Goal: Task Accomplishment & Management: Manage account settings

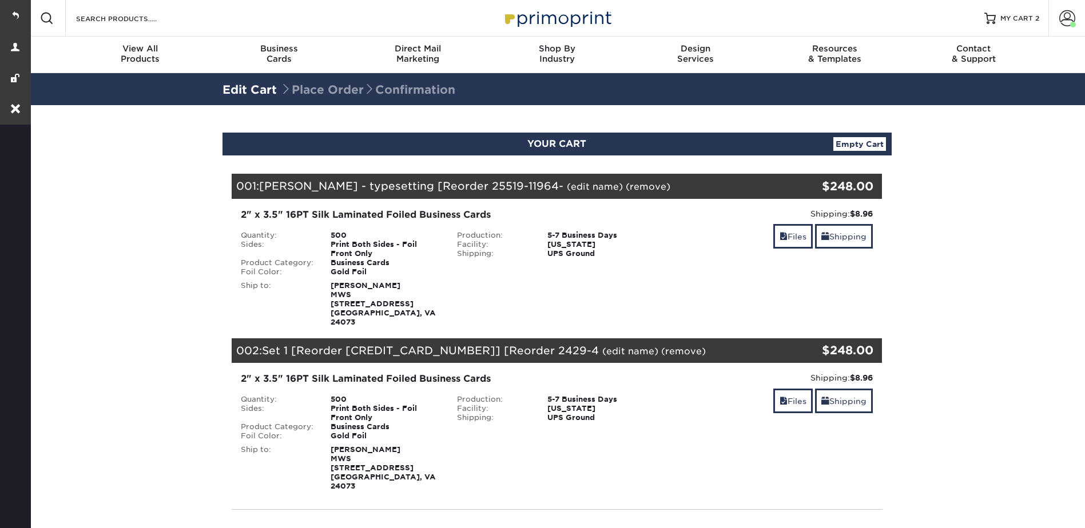
click at [602, 346] on link "(edit name)" at bounding box center [630, 351] width 56 height 11
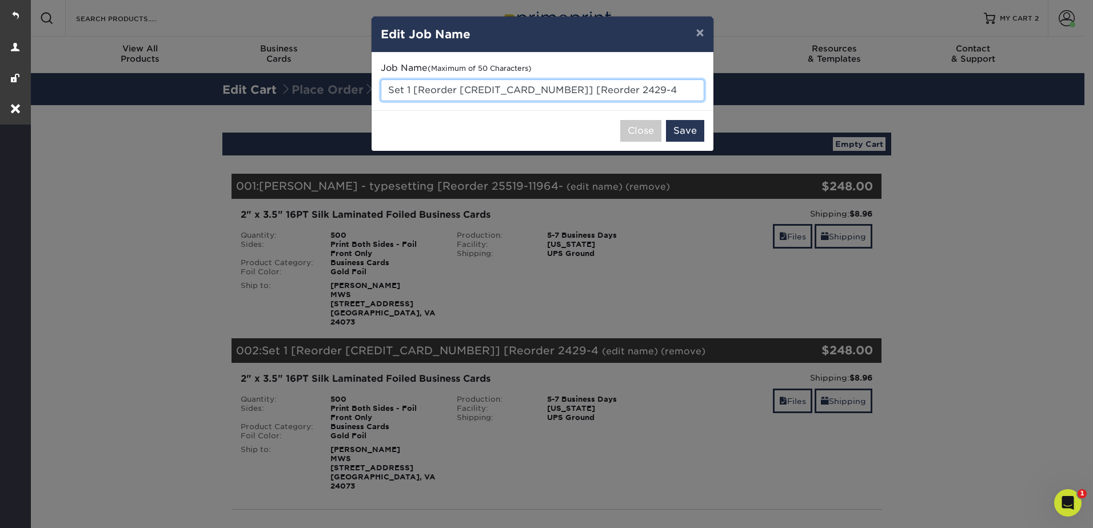
drag, startPoint x: 412, startPoint y: 88, endPoint x: 669, endPoint y: 78, distance: 257.0
click at [669, 78] on div "Job Name (Maximum of 50 Characters) Set 1 [Reorder 22427-110518-35557] [Reorder…" at bounding box center [543, 81] width 324 height 39
type input "S"
type input "[PERSON_NAME] Typesetting"
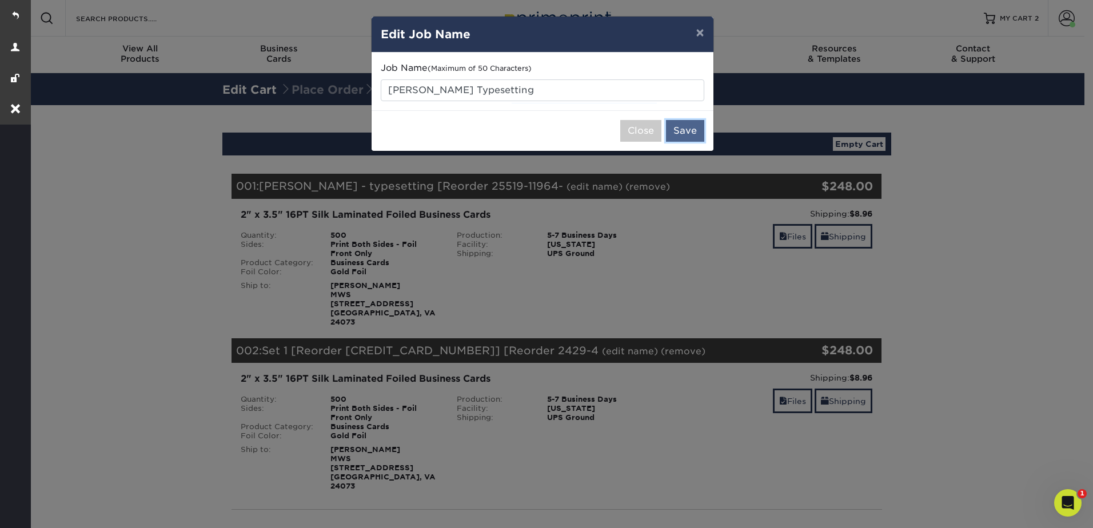
click at [684, 137] on button "Save" at bounding box center [685, 131] width 38 height 22
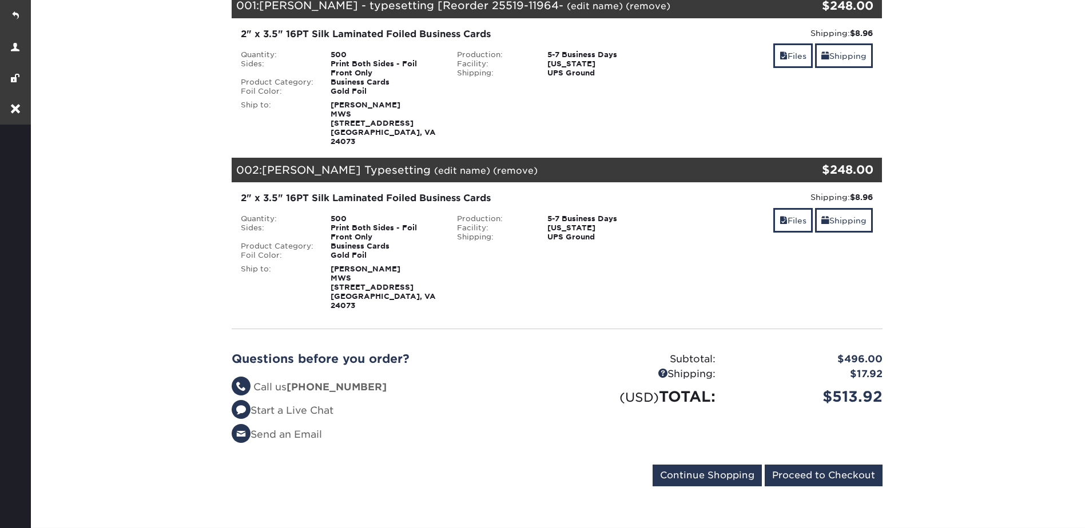
scroll to position [286, 0]
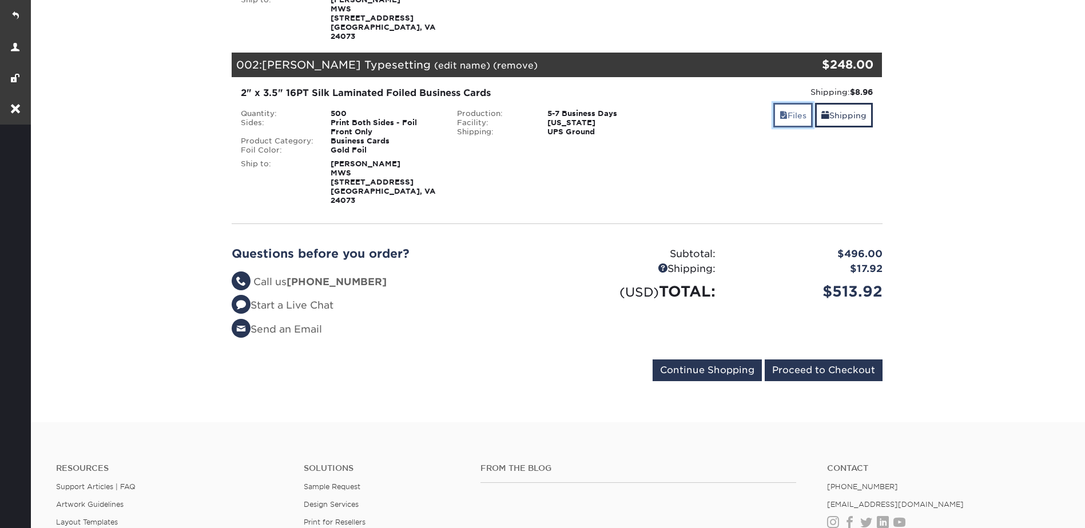
click at [799, 107] on link "Files" at bounding box center [792, 115] width 39 height 25
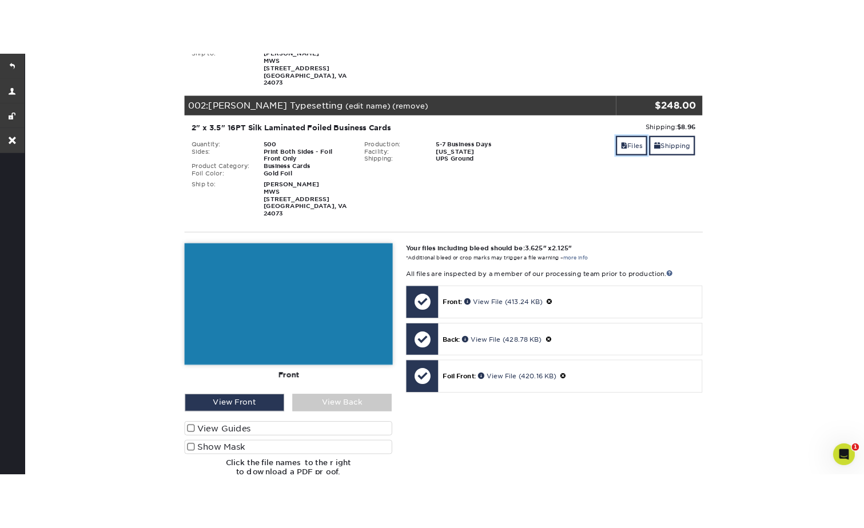
scroll to position [0, 0]
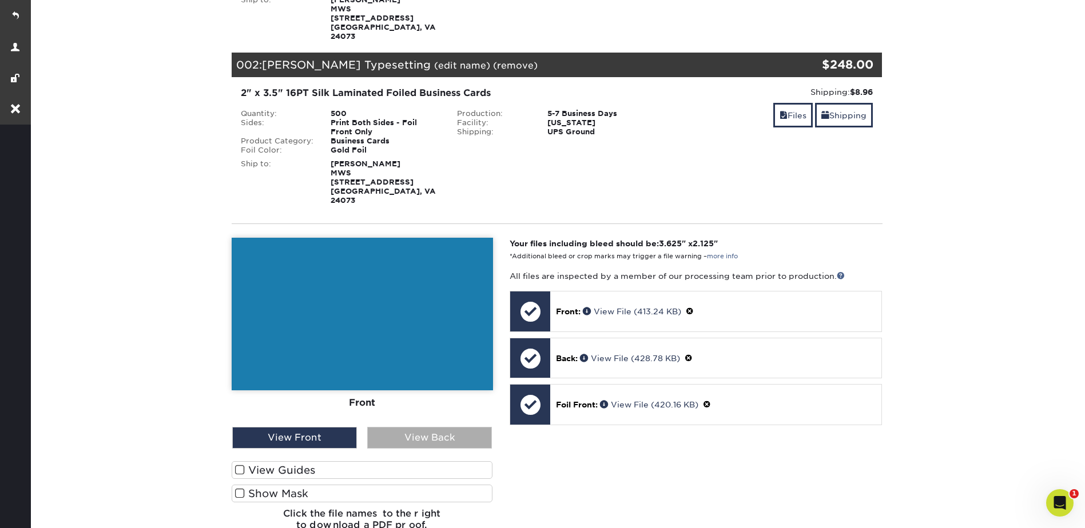
click at [435, 427] on div "View Back" at bounding box center [429, 438] width 125 height 22
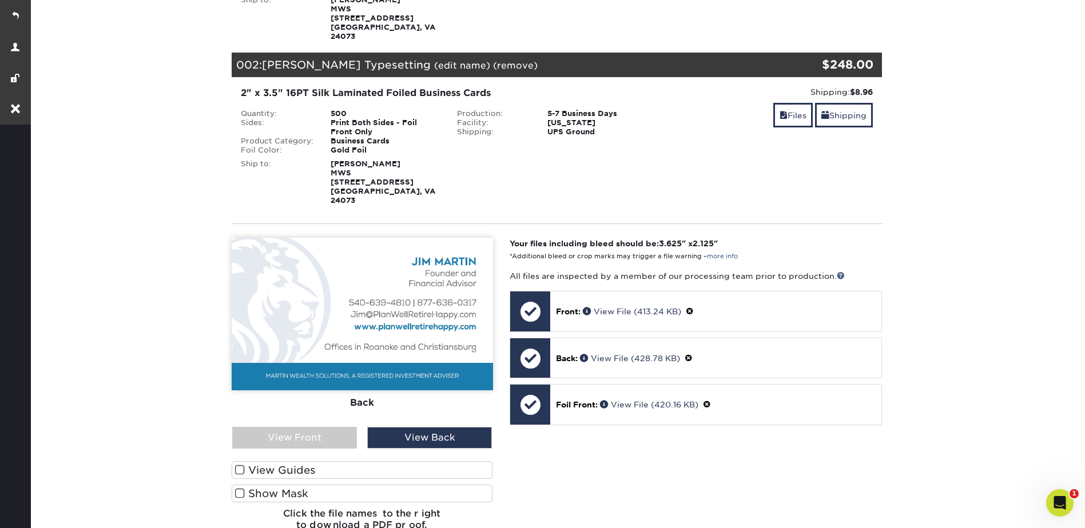
click at [409, 485] on label "Show Mask" at bounding box center [362, 494] width 261 height 18
click at [0, 0] on input "Show Mask" at bounding box center [0, 0] width 0 height 0
click at [408, 485] on label "Show Mask" at bounding box center [362, 494] width 261 height 18
click at [0, 0] on input "Show Mask" at bounding box center [0, 0] width 0 height 0
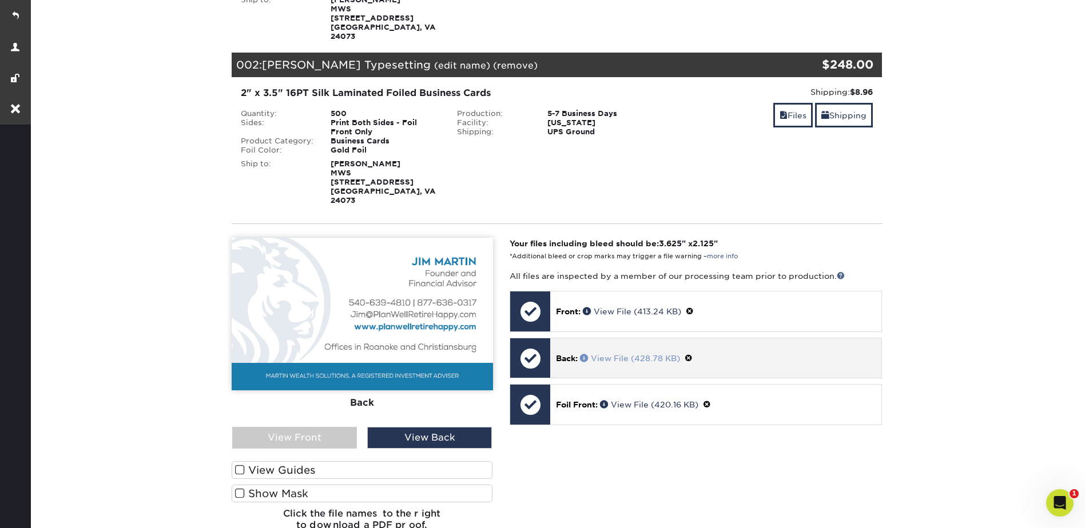
click at [586, 354] on span at bounding box center [585, 358] width 11 height 8
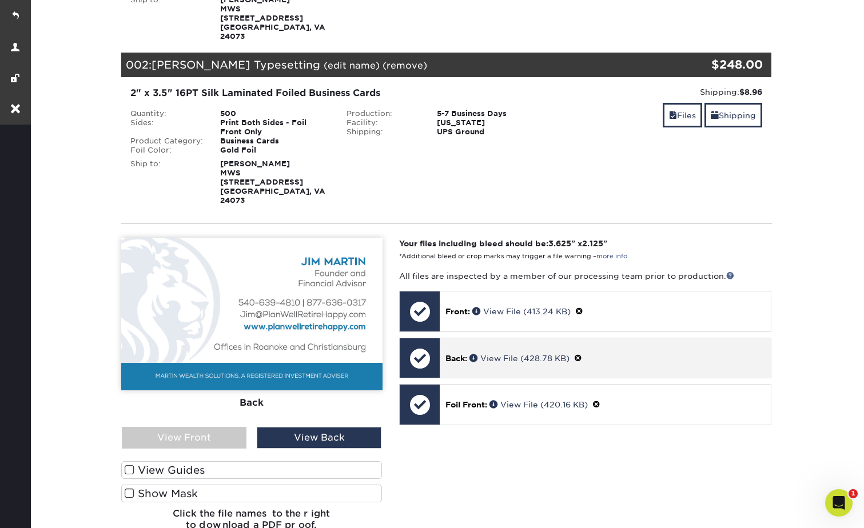
click at [580, 354] on span at bounding box center [578, 358] width 8 height 9
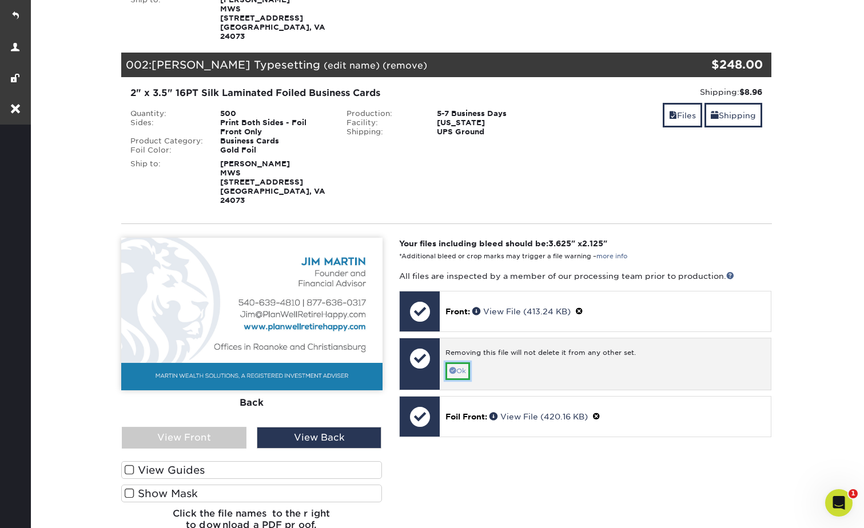
click at [459, 363] on link "Ok" at bounding box center [457, 372] width 25 height 18
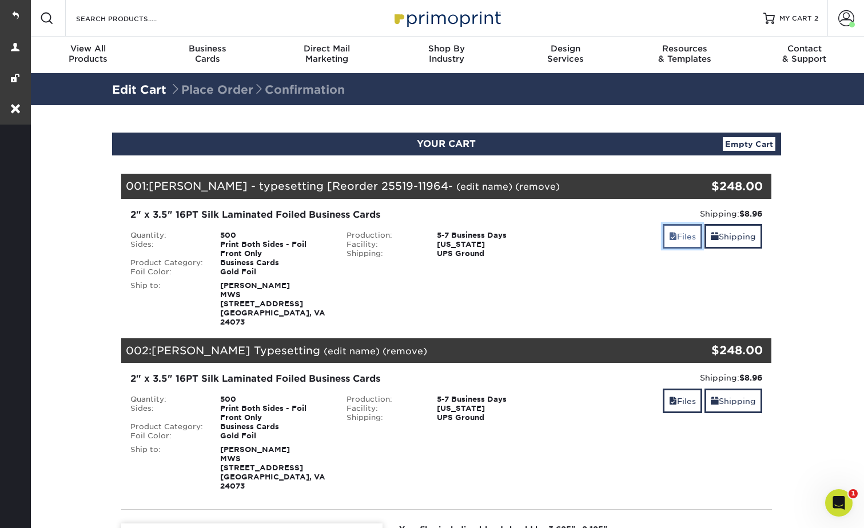
click at [683, 241] on link "Files" at bounding box center [682, 236] width 39 height 25
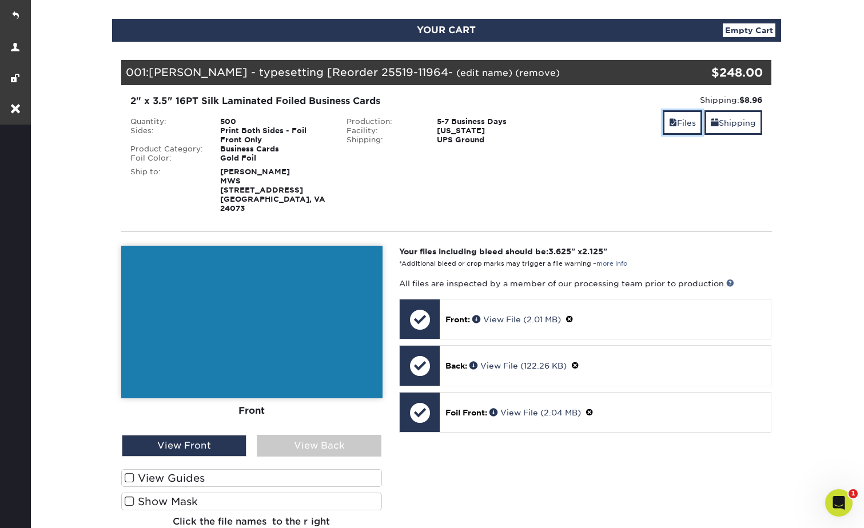
scroll to position [114, 0]
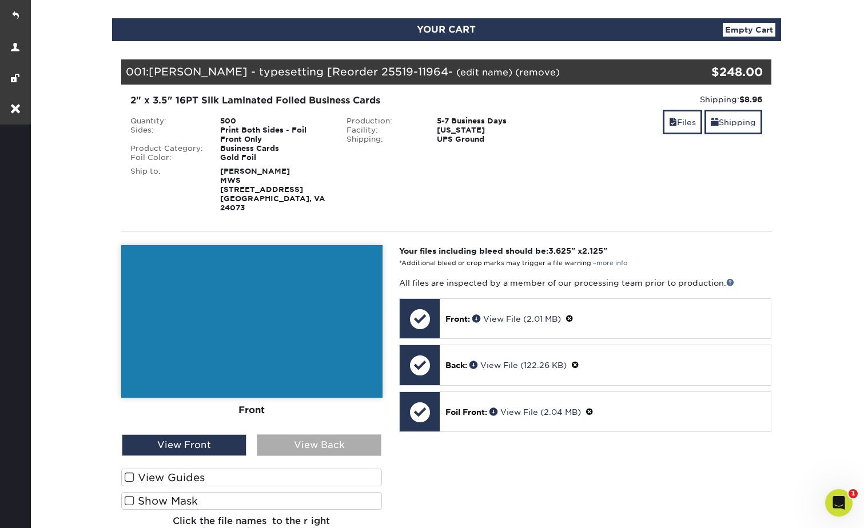
click at [325, 435] on div "View Back" at bounding box center [319, 446] width 125 height 22
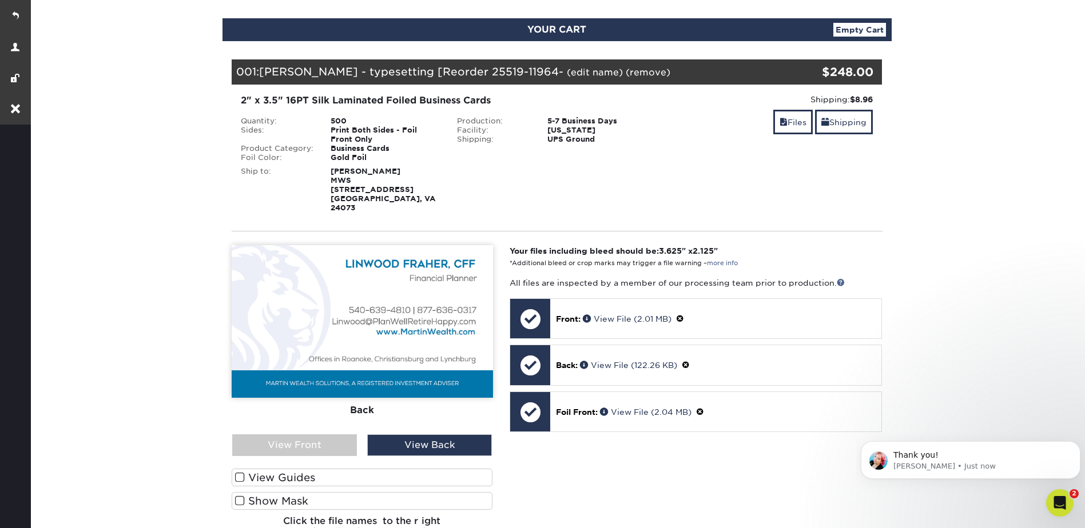
scroll to position [0, 0]
click at [24, 13] on link at bounding box center [15, 15] width 31 height 31
